Goal: Task Accomplishment & Management: Manage account settings

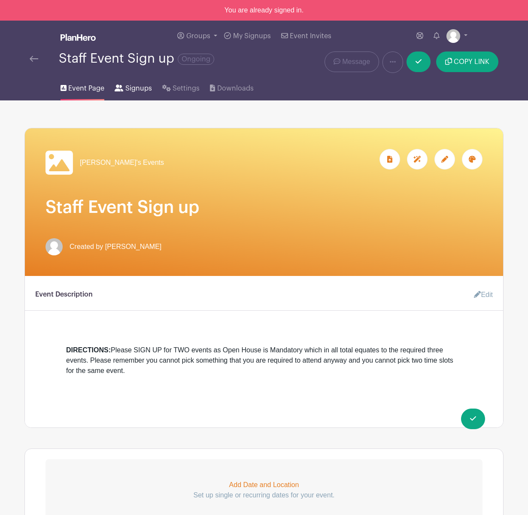
click at [128, 83] on span "Signups" at bounding box center [138, 88] width 27 height 10
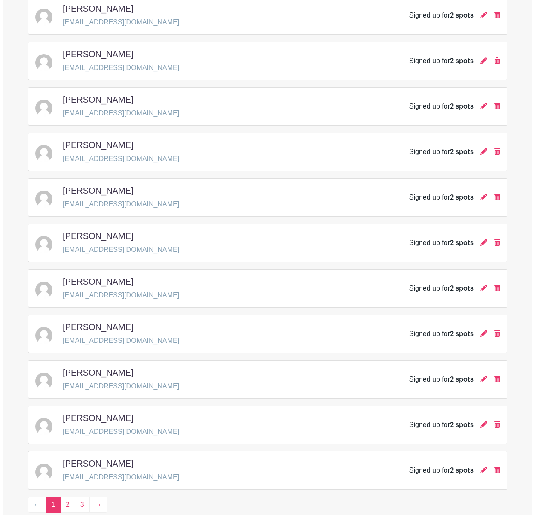
scroll to position [1070, 0]
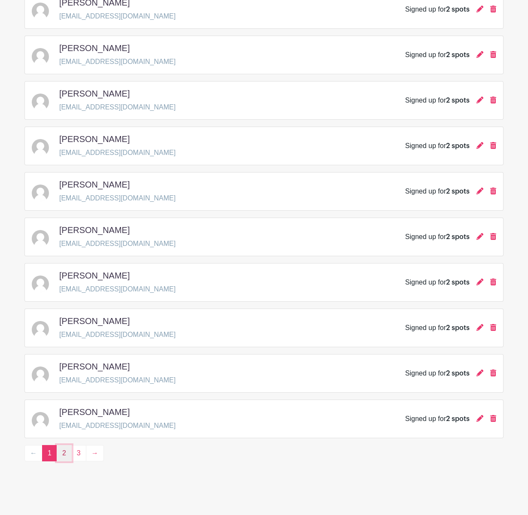
click at [63, 455] on link "2" at bounding box center [64, 453] width 15 height 16
click at [479, 103] on icon at bounding box center [480, 100] width 7 height 7
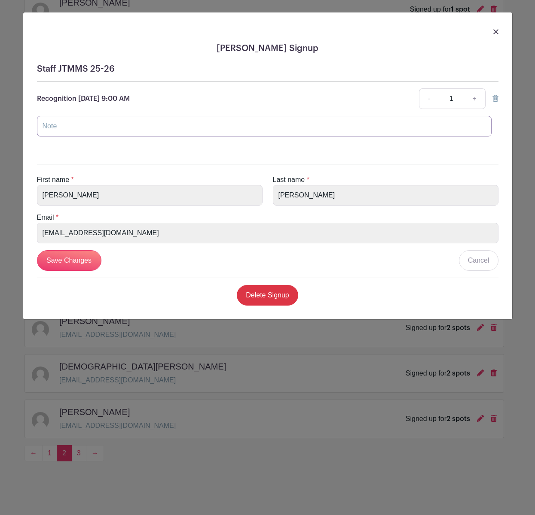
click at [95, 119] on input "text" at bounding box center [264, 126] width 454 height 21
type input "[DATE] Dance"
click at [59, 256] on input "Save Changes" at bounding box center [69, 260] width 64 height 21
